Goal: Task Accomplishment & Management: Complete application form

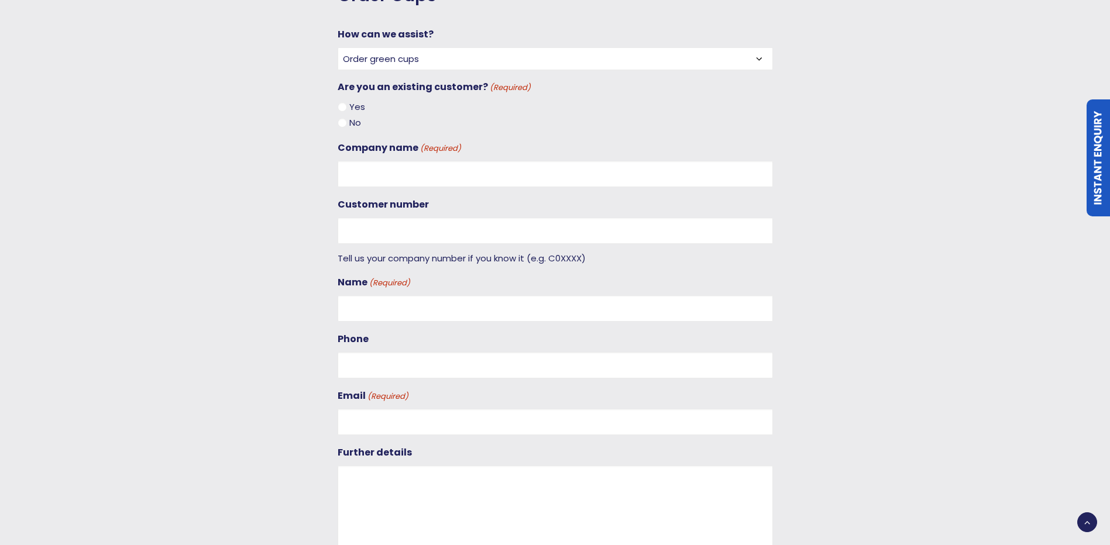
scroll to position [1521, 0]
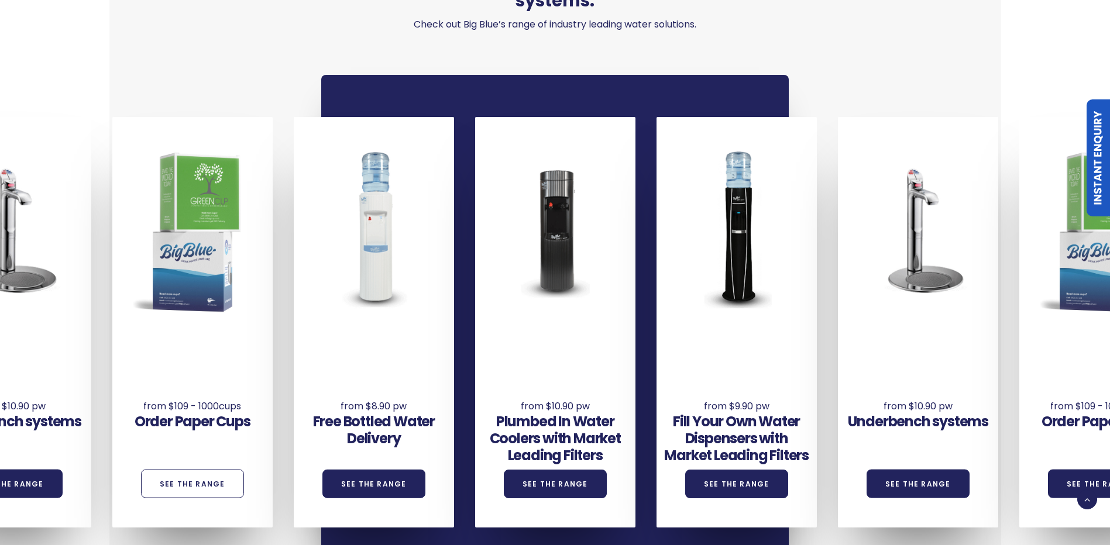
click at [225, 470] on link "See the Range" at bounding box center [192, 484] width 103 height 29
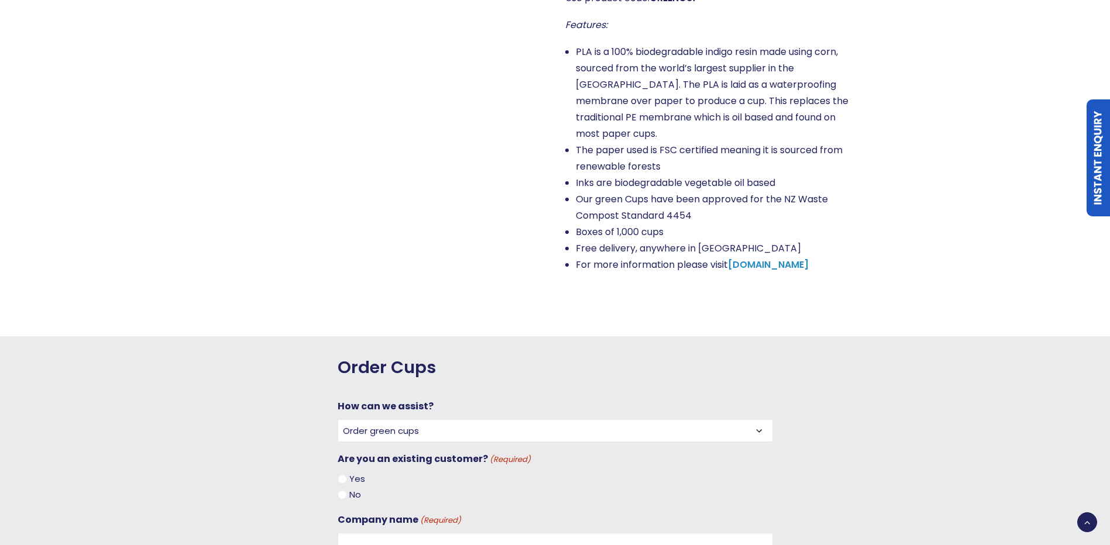
scroll to position [1170, 0]
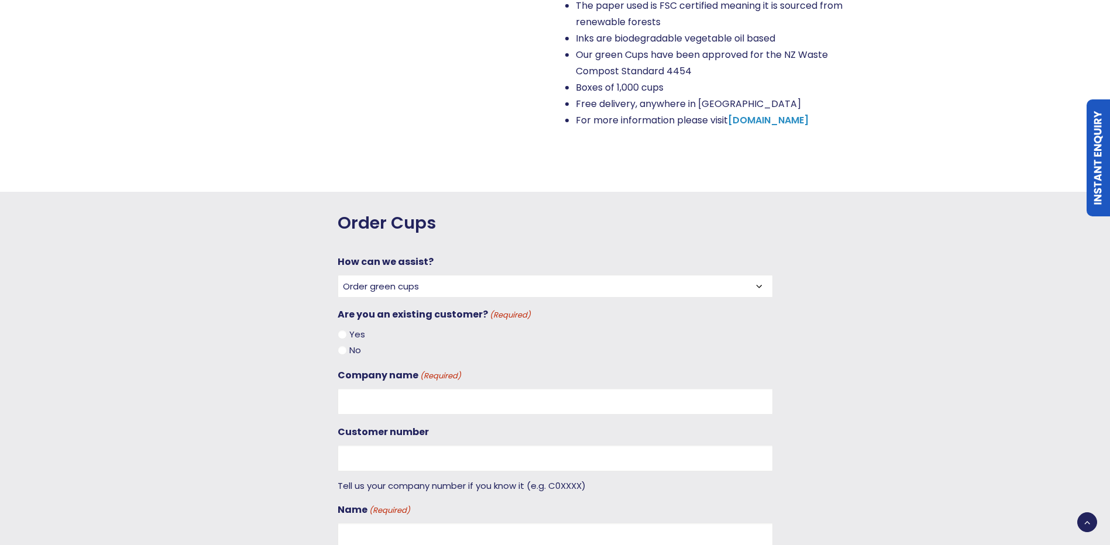
click at [678, 275] on select "Order green cups Order blue cups I need something else" at bounding box center [555, 286] width 435 height 23
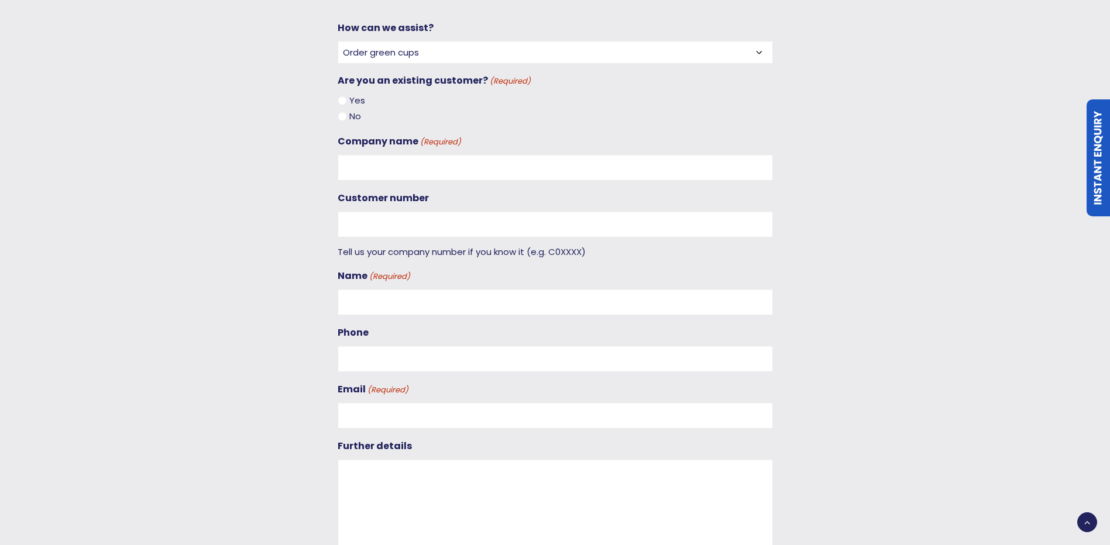
click at [344, 96] on input "Yes" at bounding box center [342, 100] width 9 height 9
radio input "true"
click at [346, 108] on div "No" at bounding box center [555, 116] width 435 height 16
drag, startPoint x: 346, startPoint y: 94, endPoint x: 345, endPoint y: 101, distance: 6.5
click at [345, 112] on input "No" at bounding box center [342, 116] width 9 height 9
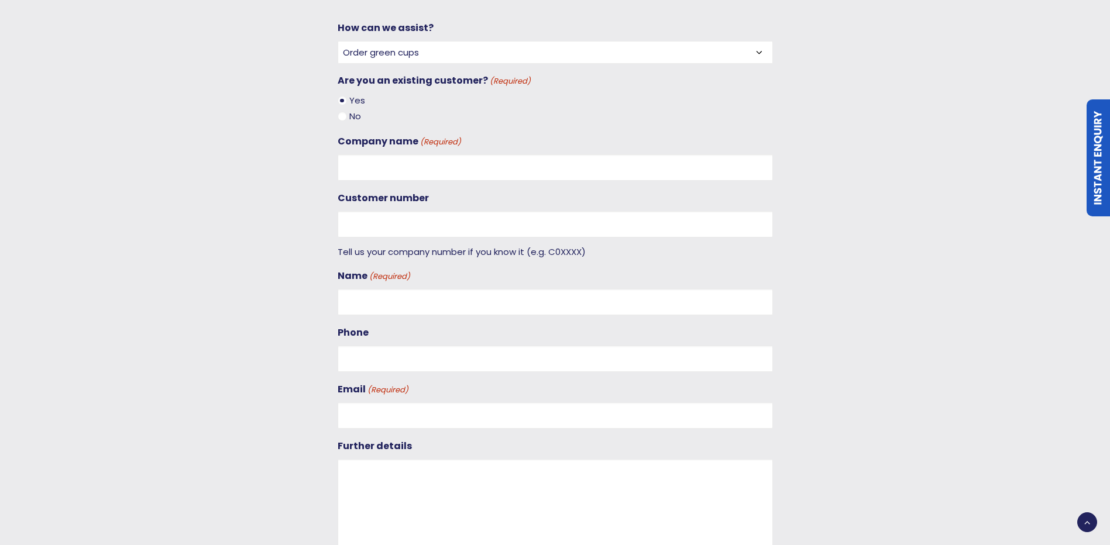
radio input "true"
click at [360, 154] on input "Company name (Required)" at bounding box center [555, 167] width 435 height 26
type input "Big blue"
click at [470, 220] on div "Customer number Tell us your company number if you know it (e.g. C0XXXX)" at bounding box center [555, 224] width 435 height 68
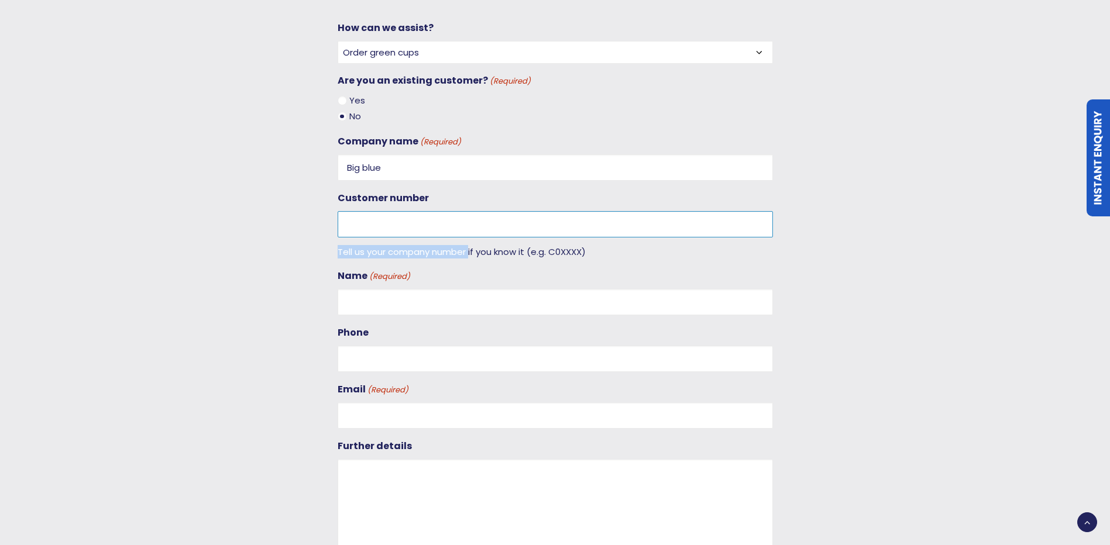
click at [468, 211] on input "Customer number" at bounding box center [555, 224] width 435 height 26
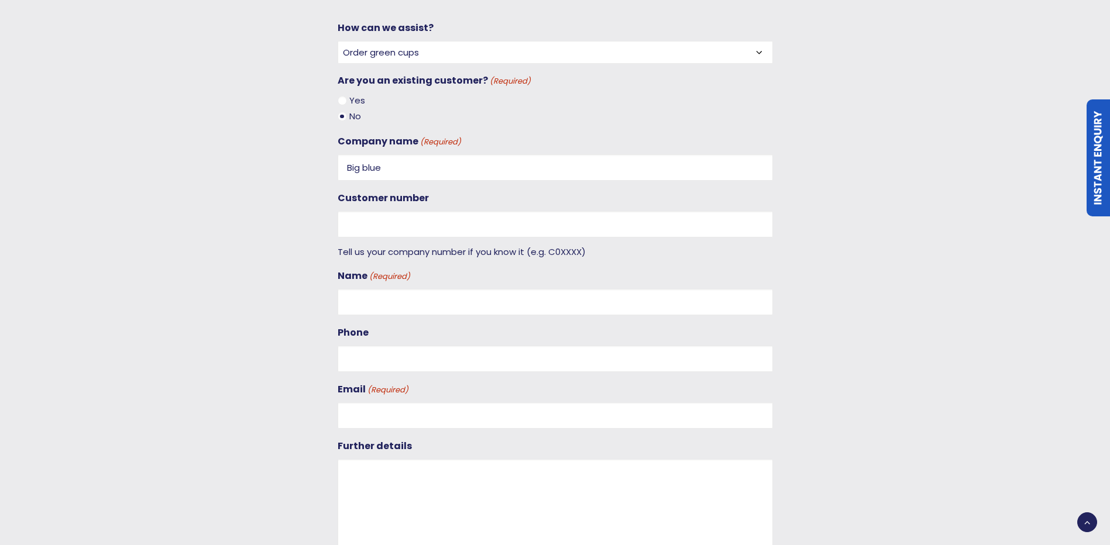
drag, startPoint x: 604, startPoint y: 257, endPoint x: 599, endPoint y: 274, distance: 18.5
click at [604, 268] on div "Name (Required)" at bounding box center [555, 291] width 435 height 47
click at [591, 289] on input "Name (Required)" at bounding box center [555, 302] width 435 height 26
type input "Sophie"
click at [891, 215] on div at bounding box center [887, 333] width 228 height 708
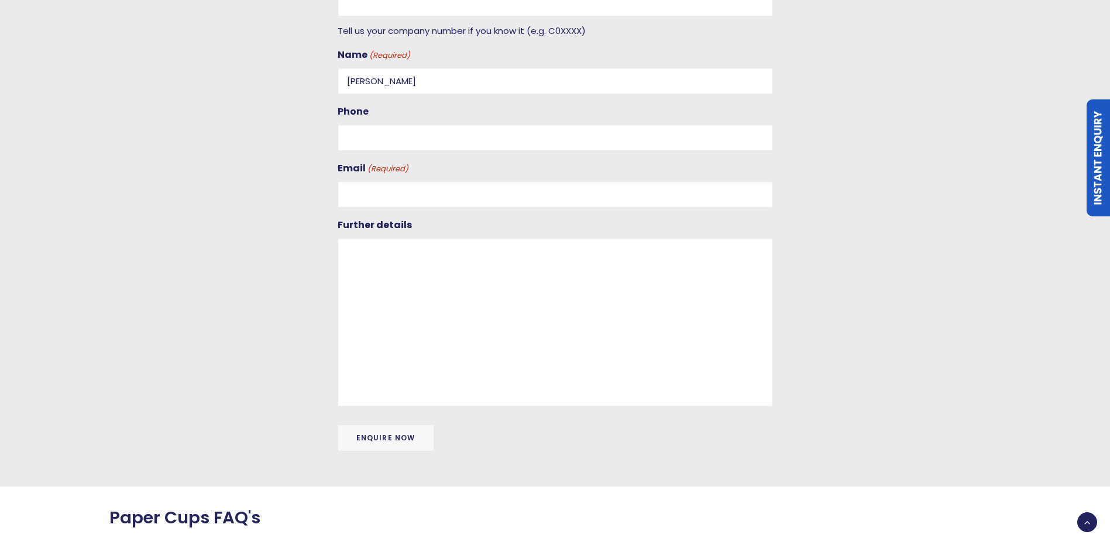
scroll to position [1638, 0]
